Goal: Task Accomplishment & Management: Manage account settings

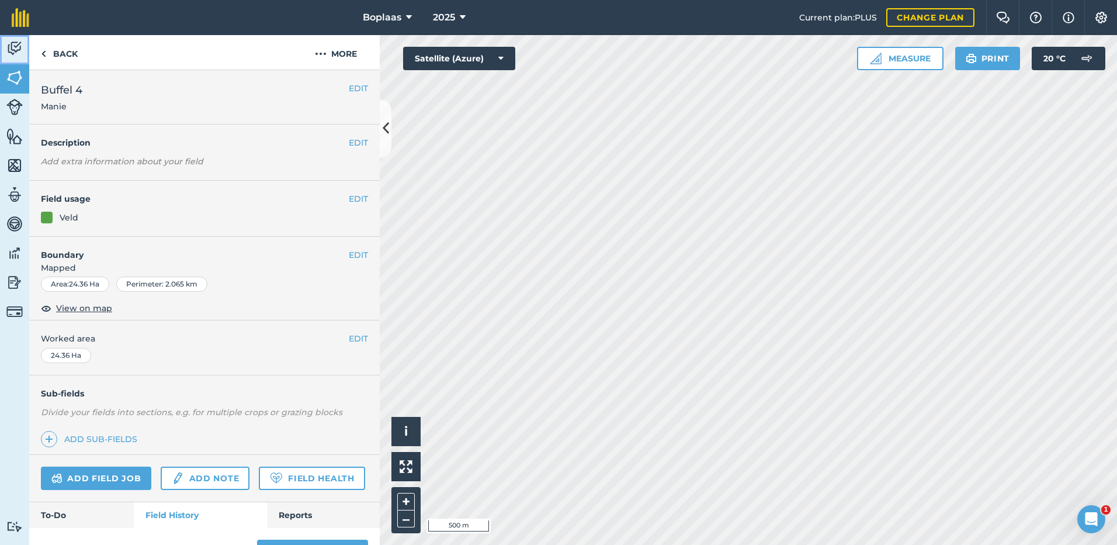
click at [6, 49] on link "Activity" at bounding box center [14, 49] width 29 height 29
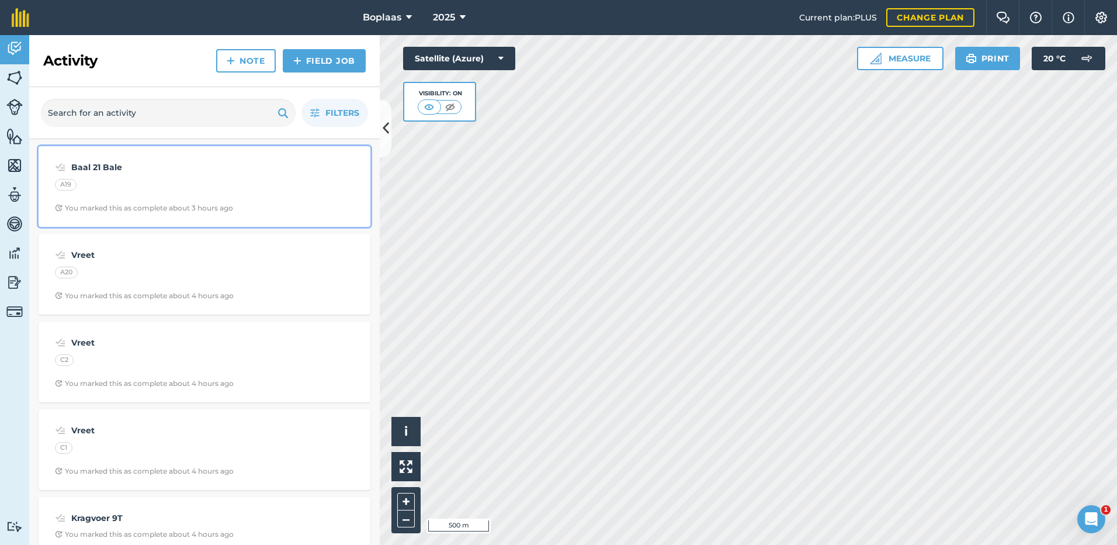
click at [122, 186] on div "A19" at bounding box center [204, 186] width 299 height 15
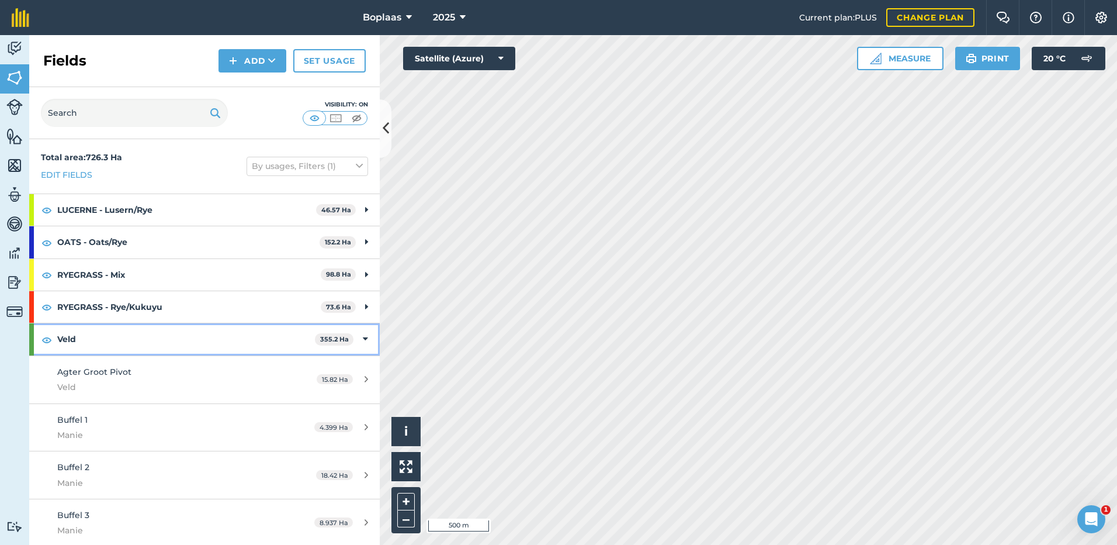
click at [359, 334] on div "Veld 355.2 Ha" at bounding box center [204, 339] width 351 height 32
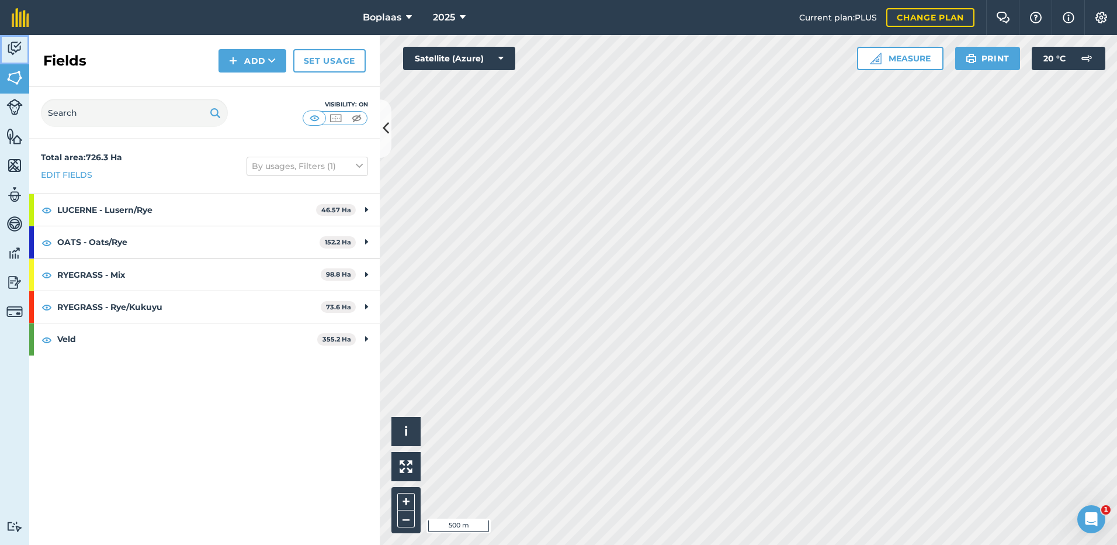
drag, startPoint x: 16, startPoint y: 46, endPoint x: 29, endPoint y: 52, distance: 14.1
click at [15, 46] on img at bounding box center [14, 49] width 16 height 18
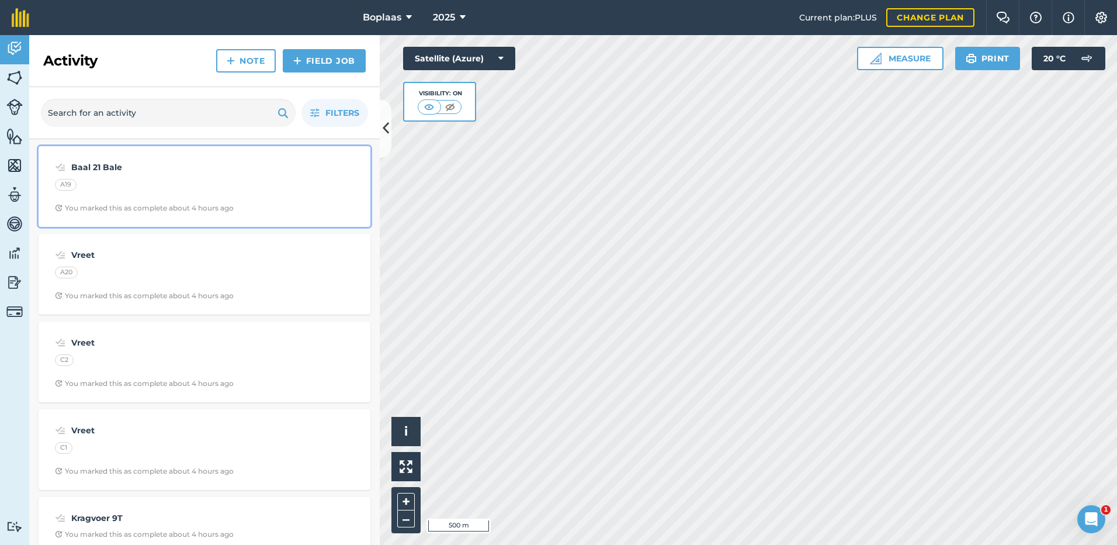
click at [117, 183] on div "A19" at bounding box center [204, 186] width 299 height 15
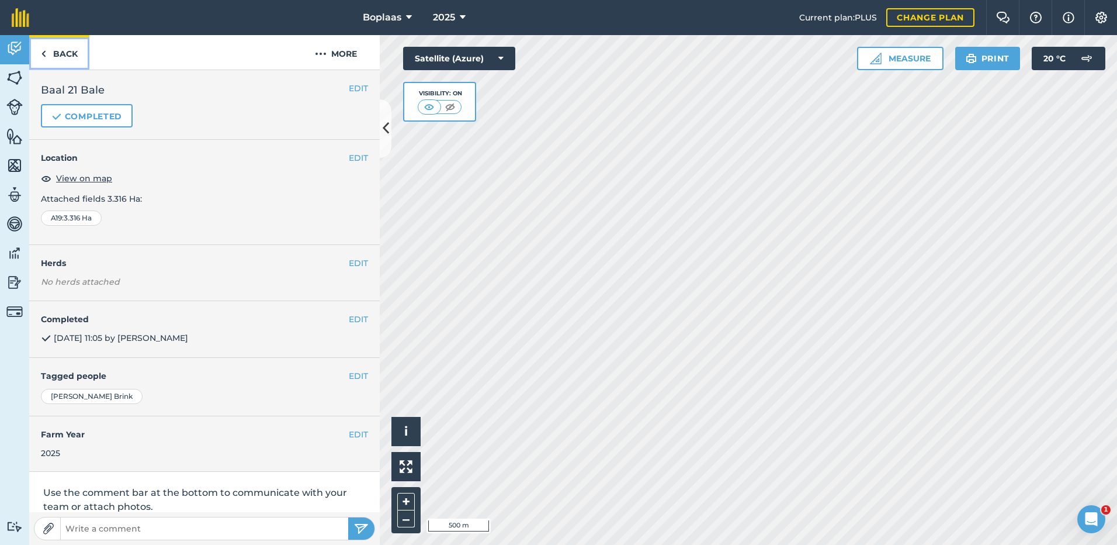
click at [67, 50] on link "Back" at bounding box center [59, 52] width 60 height 34
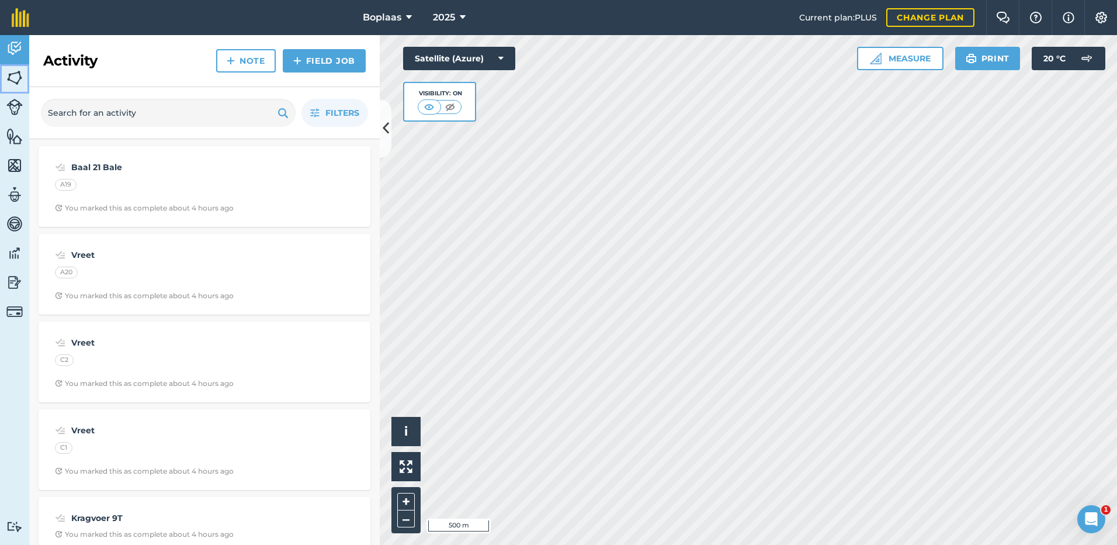
click at [5, 70] on link "Fields" at bounding box center [14, 78] width 29 height 29
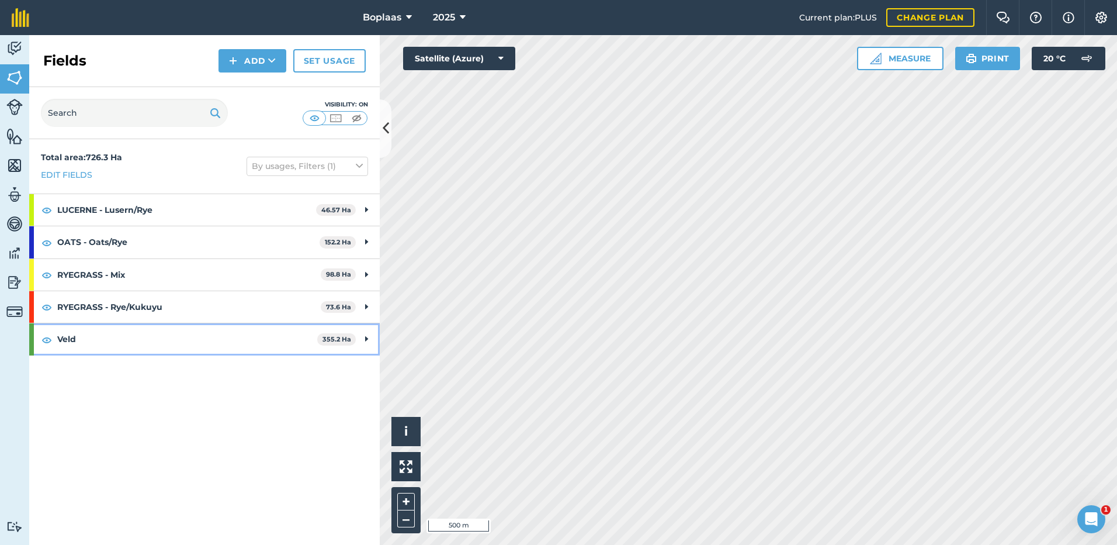
click at [366, 338] on icon at bounding box center [366, 339] width 3 height 13
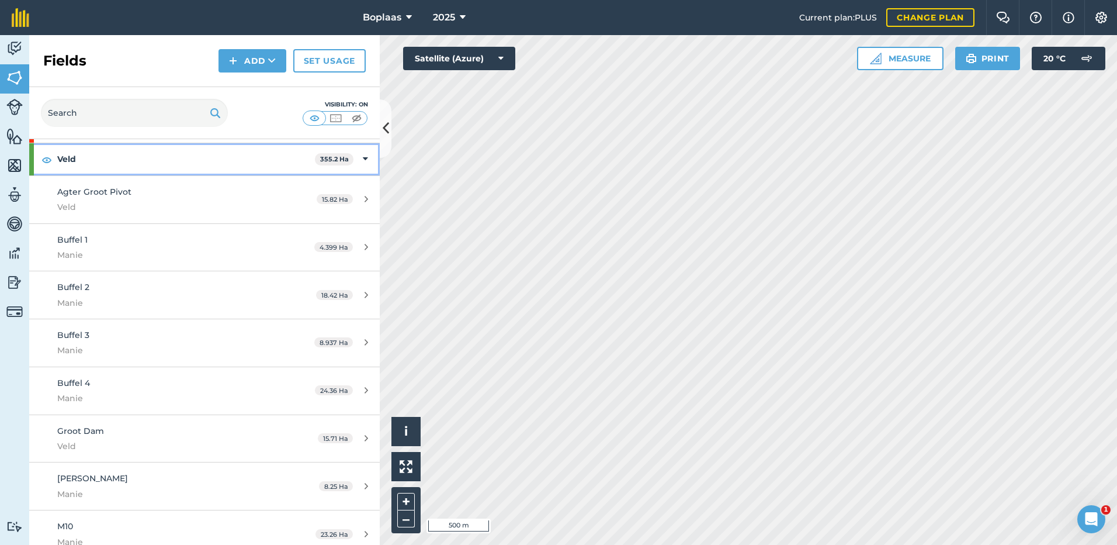
scroll to position [18, 0]
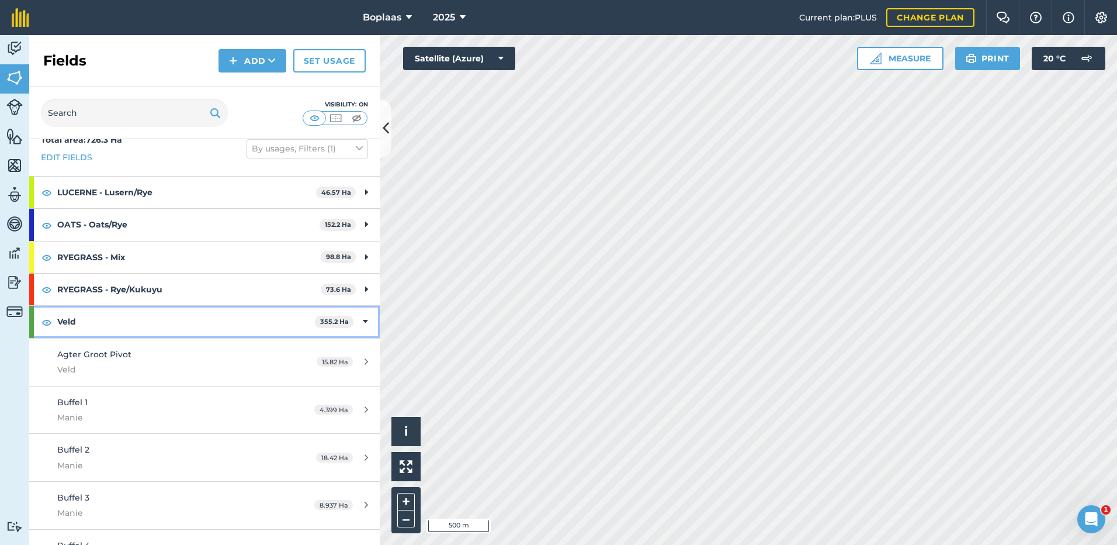
click at [363, 318] on icon at bounding box center [365, 321] width 5 height 13
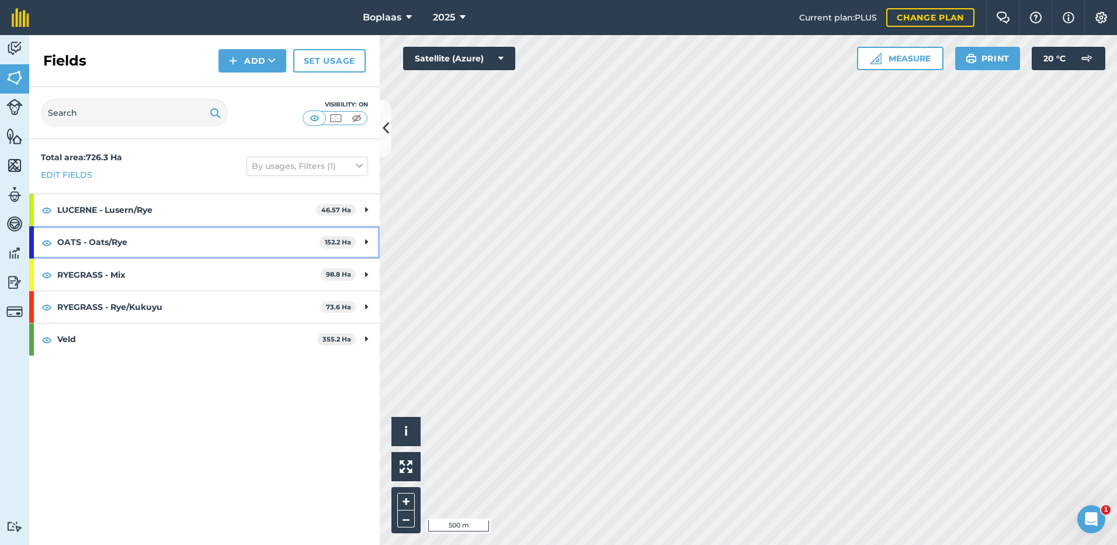
click at [366, 237] on icon at bounding box center [366, 242] width 3 height 13
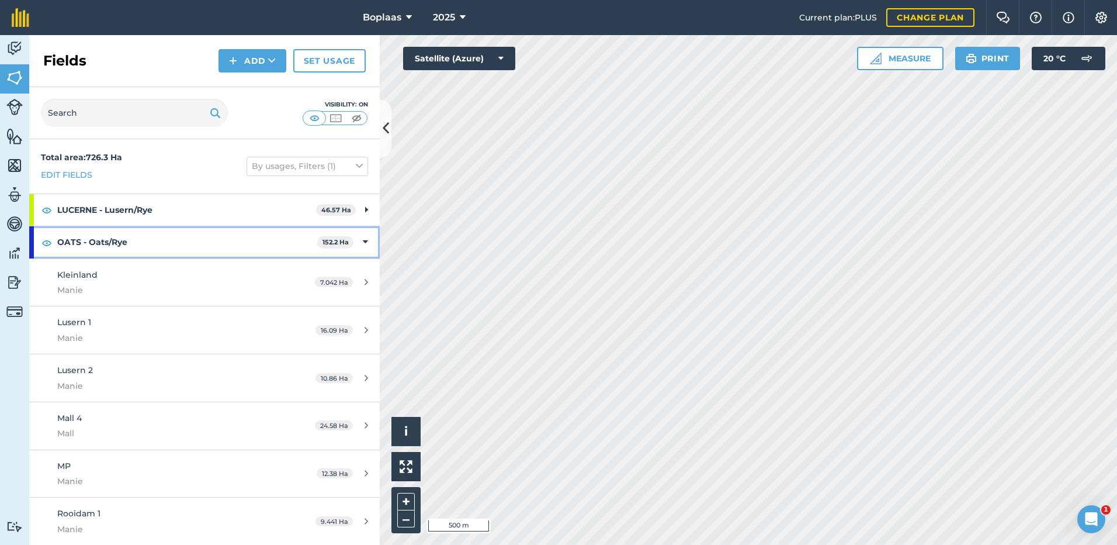
click at [363, 240] on icon at bounding box center [365, 242] width 5 height 13
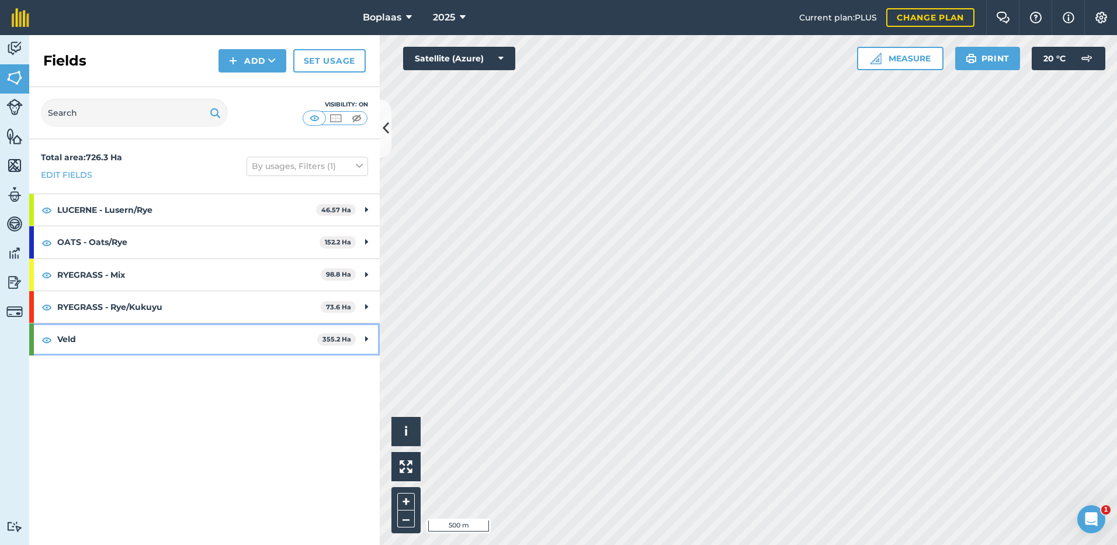
click at [366, 339] on icon at bounding box center [366, 339] width 3 height 13
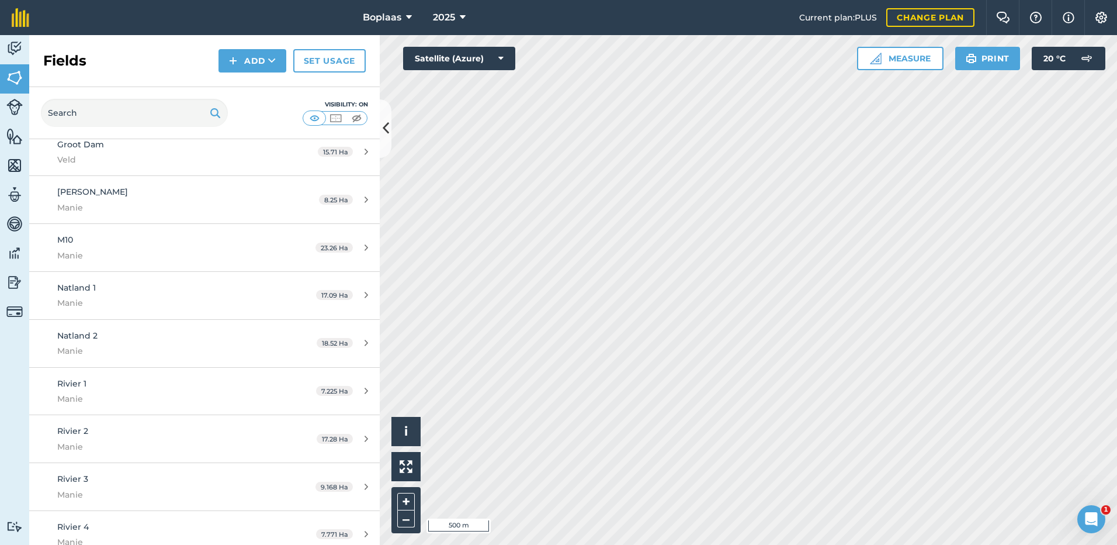
scroll to position [467, 0]
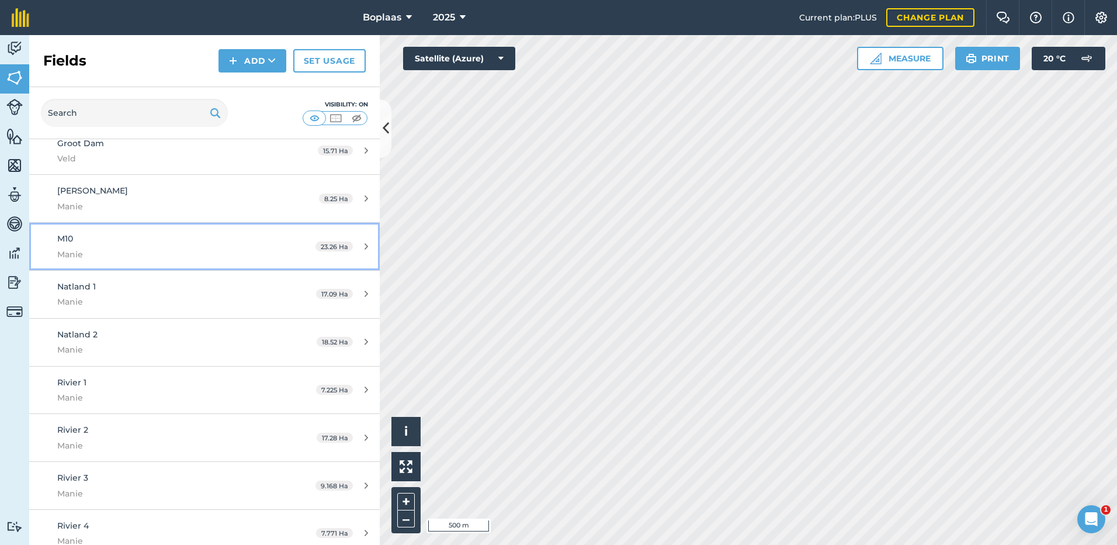
click at [161, 245] on div "M10 Manie" at bounding box center [167, 246] width 220 height 29
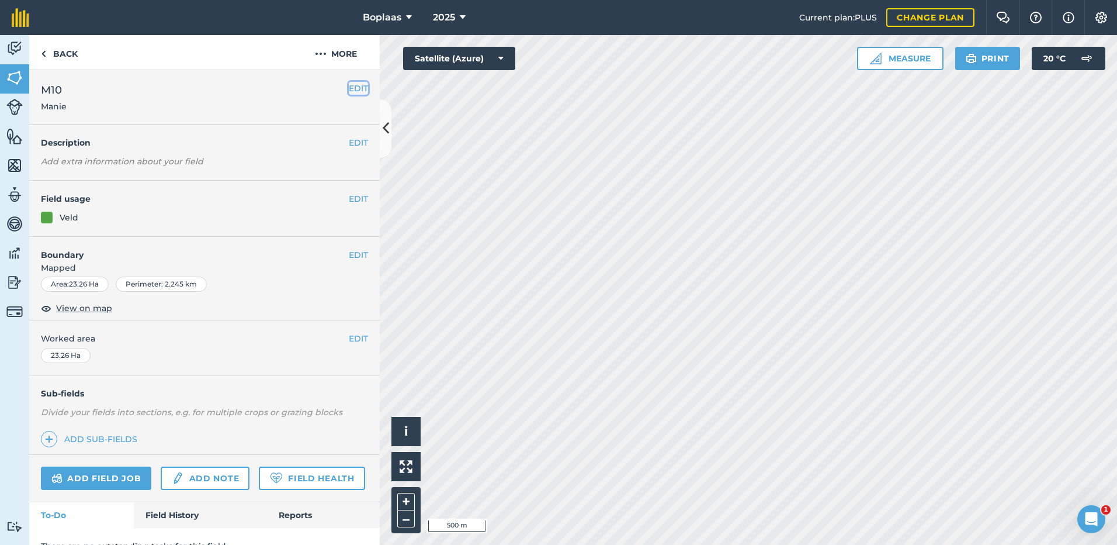
click at [349, 87] on button "EDIT" at bounding box center [358, 88] width 19 height 13
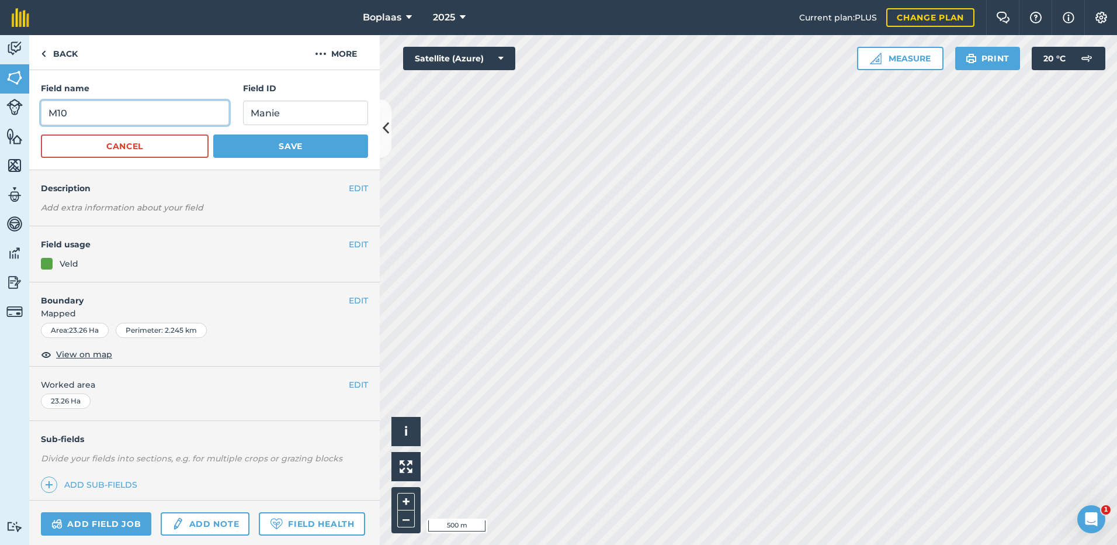
drag, startPoint x: 112, startPoint y: 109, endPoint x: 14, endPoint y: 98, distance: 98.8
click at [14, 103] on div "Activity Fields Livestock Features Maps Team Vehicles Data Reporting Billing Tu…" at bounding box center [558, 290] width 1117 height 510
type input "g"
type input "Grootland"
click at [245, 145] on button "Save" at bounding box center [290, 145] width 155 height 23
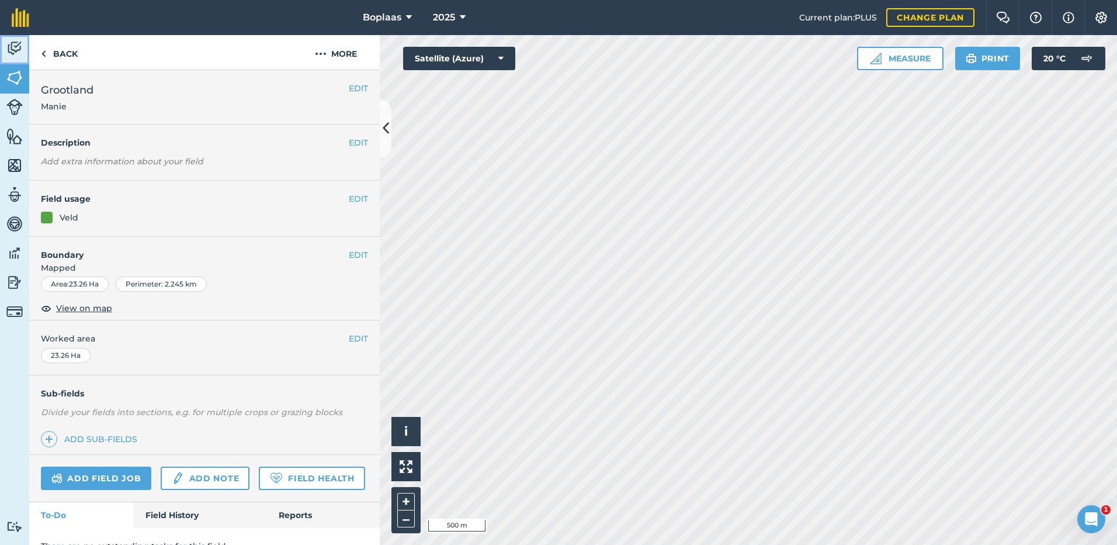
click at [9, 48] on img at bounding box center [14, 49] width 16 height 18
